Goal: Information Seeking & Learning: Learn about a topic

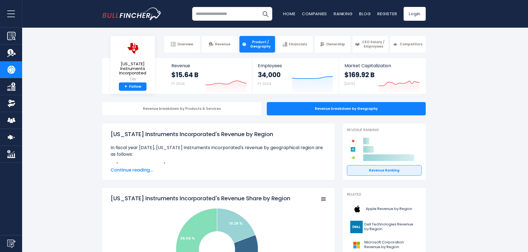
click at [247, 15] on input "search" at bounding box center [232, 14] width 80 height 14
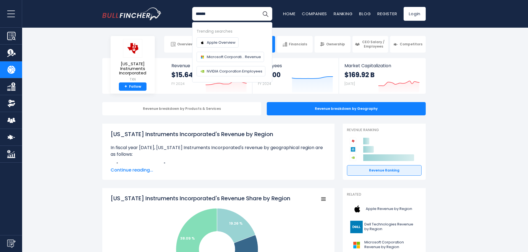
type input "******"
click at [259, 7] on button "Search" at bounding box center [266, 14] width 14 height 14
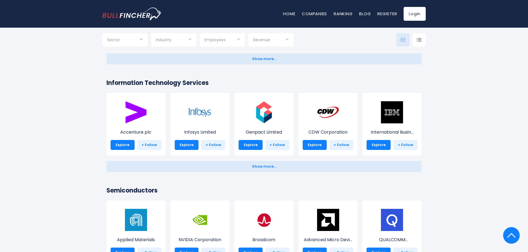
scroll to position [608, 0]
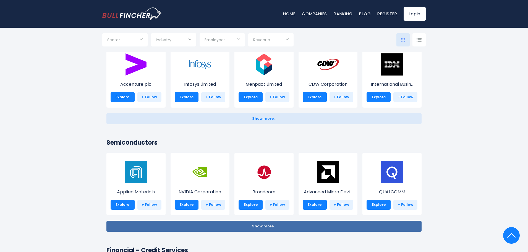
click at [261, 223] on button "Show more... Show less..." at bounding box center [263, 226] width 315 height 11
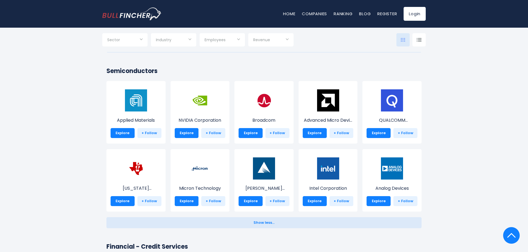
scroll to position [691, 0]
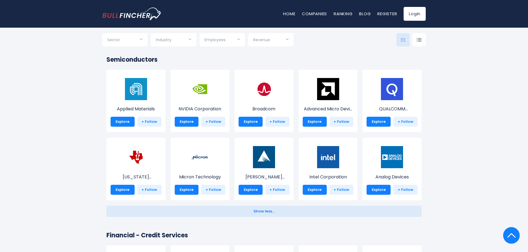
click at [177, 147] on div "Micron Technology Explore + Follow" at bounding box center [200, 169] width 59 height 63
click at [193, 193] on link "Explore" at bounding box center [187, 190] width 24 height 10
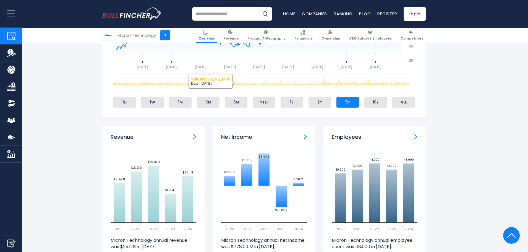
scroll to position [332, 0]
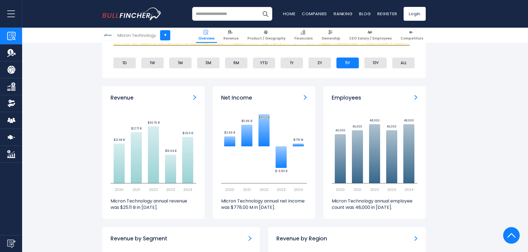
click at [194, 96] on img "Revenue" at bounding box center [194, 97] width 3 height 5
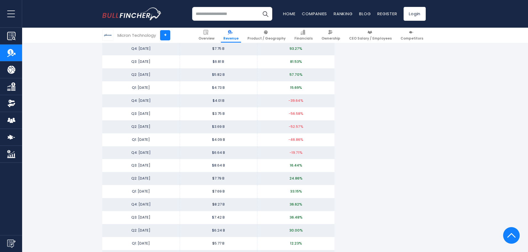
scroll to position [691, 0]
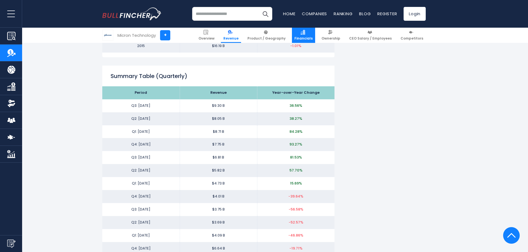
click at [313, 36] on span "Financials" at bounding box center [304, 38] width 18 height 4
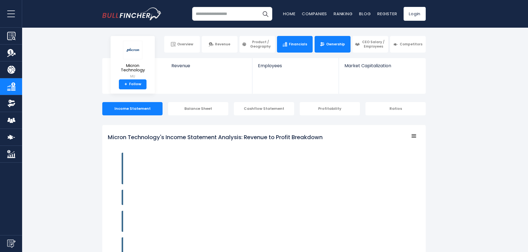
click at [334, 46] on link "Ownership" at bounding box center [333, 44] width 36 height 17
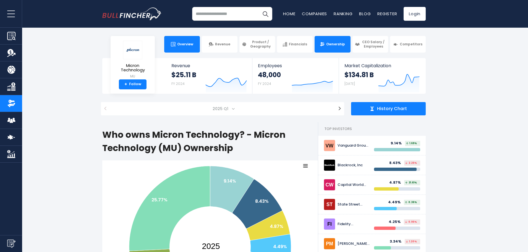
click at [179, 42] on span "Overview" at bounding box center [185, 44] width 16 height 4
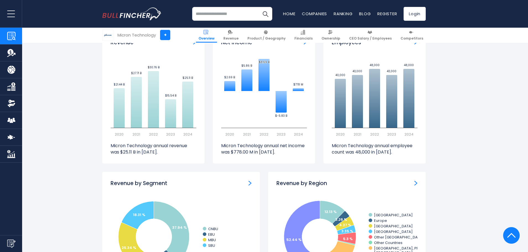
scroll to position [498, 0]
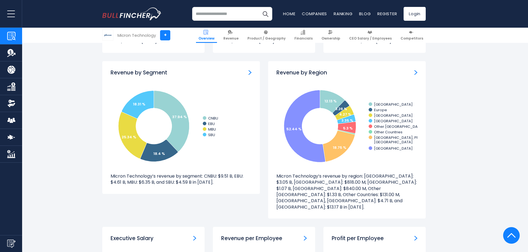
click at [416, 72] on img "Revenue by Region" at bounding box center [416, 72] width 3 height 5
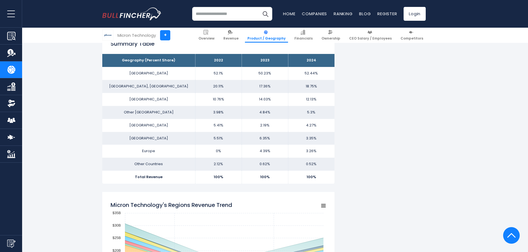
scroll to position [332, 0]
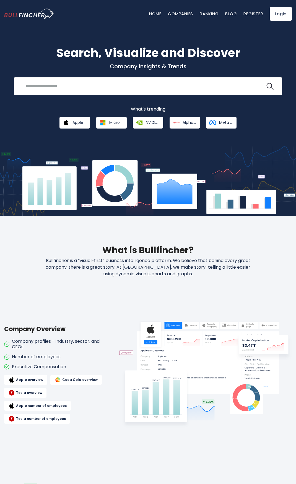
click at [100, 88] on input "search" at bounding box center [143, 86] width 243 height 10
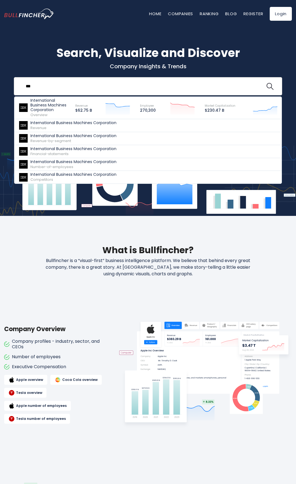
type input "***"
click at [266, 83] on button at bounding box center [269, 86] width 7 height 7
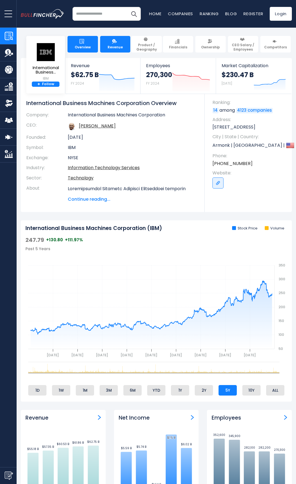
click at [121, 46] on span "Revenue" at bounding box center [115, 47] width 15 height 4
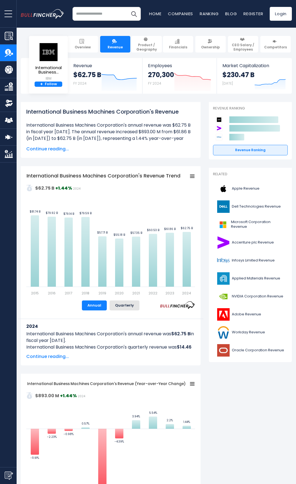
click at [10, 68] on img "Company Product/Geography" at bounding box center [9, 70] width 8 height 8
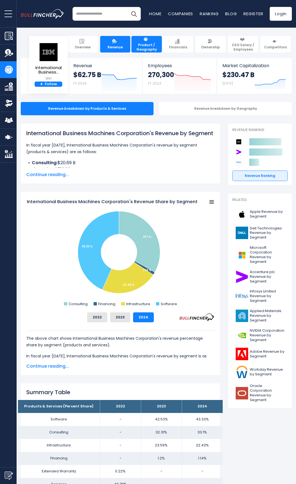
click at [118, 47] on span "Revenue" at bounding box center [115, 47] width 15 height 4
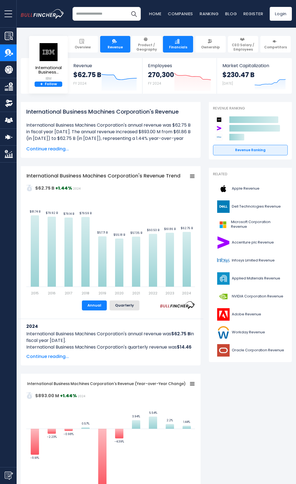
click at [172, 41] on link "Financials" at bounding box center [178, 44] width 30 height 17
click at [181, 48] on span "Financials" at bounding box center [178, 47] width 18 height 4
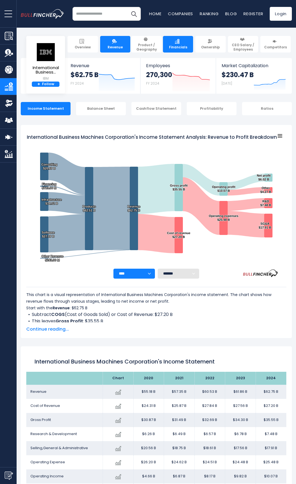
click at [116, 48] on span "Revenue" at bounding box center [115, 47] width 15 height 4
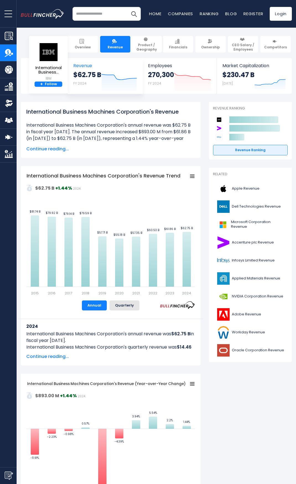
click at [95, 64] on span "Revenue" at bounding box center [105, 65] width 64 height 5
click at [13, 84] on link "Financials" at bounding box center [8, 86] width 17 height 17
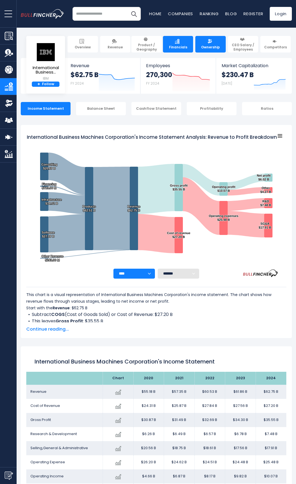
click at [207, 40] on link "Ownership" at bounding box center [210, 44] width 30 height 17
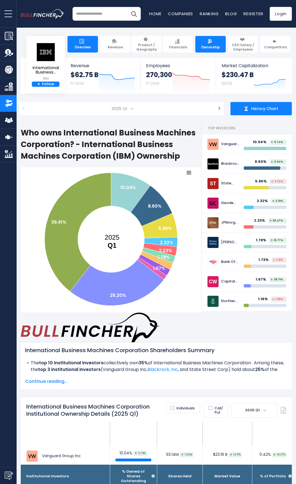
click at [90, 38] on link "Overview" at bounding box center [82, 44] width 30 height 17
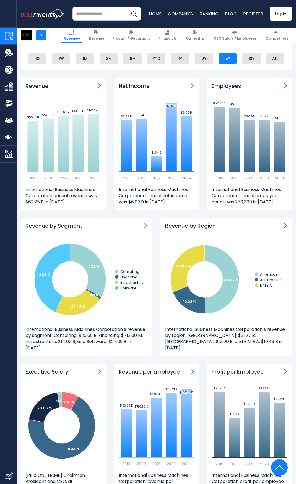
scroll to position [360, 0]
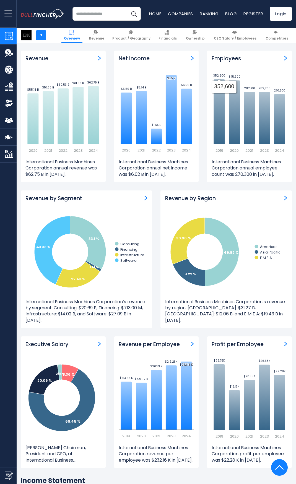
click at [243, 212] on icon "Created with Highcharts 12.1.2 49.82 % 19.22 % 30.96 % Americas Asia Pacific E …" at bounding box center [234, 251] width 138 height 83
click at [286, 198] on img "Revenue by Region" at bounding box center [285, 198] width 3 height 5
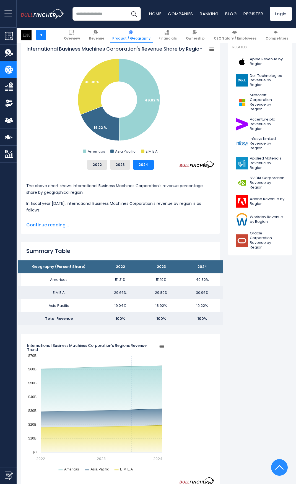
scroll to position [55, 0]
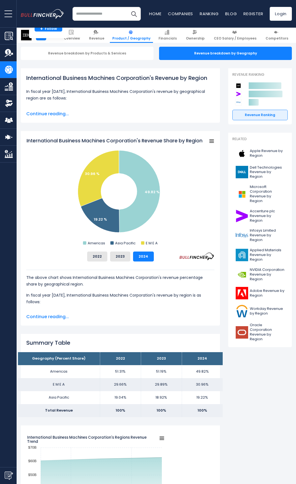
click at [51, 316] on span "Continue reading..." at bounding box center [120, 317] width 188 height 7
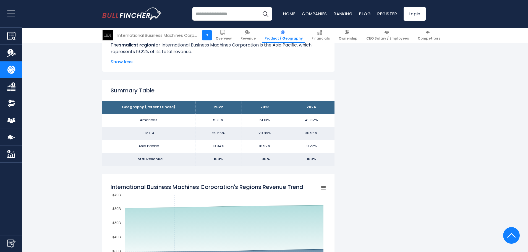
scroll to position [360, 0]
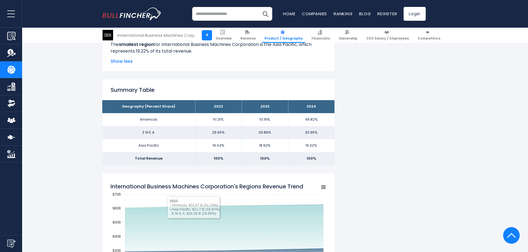
click at [222, 88] on h2 "Summary Table" at bounding box center [219, 90] width 216 height 8
